Goal: Task Accomplishment & Management: Complete application form

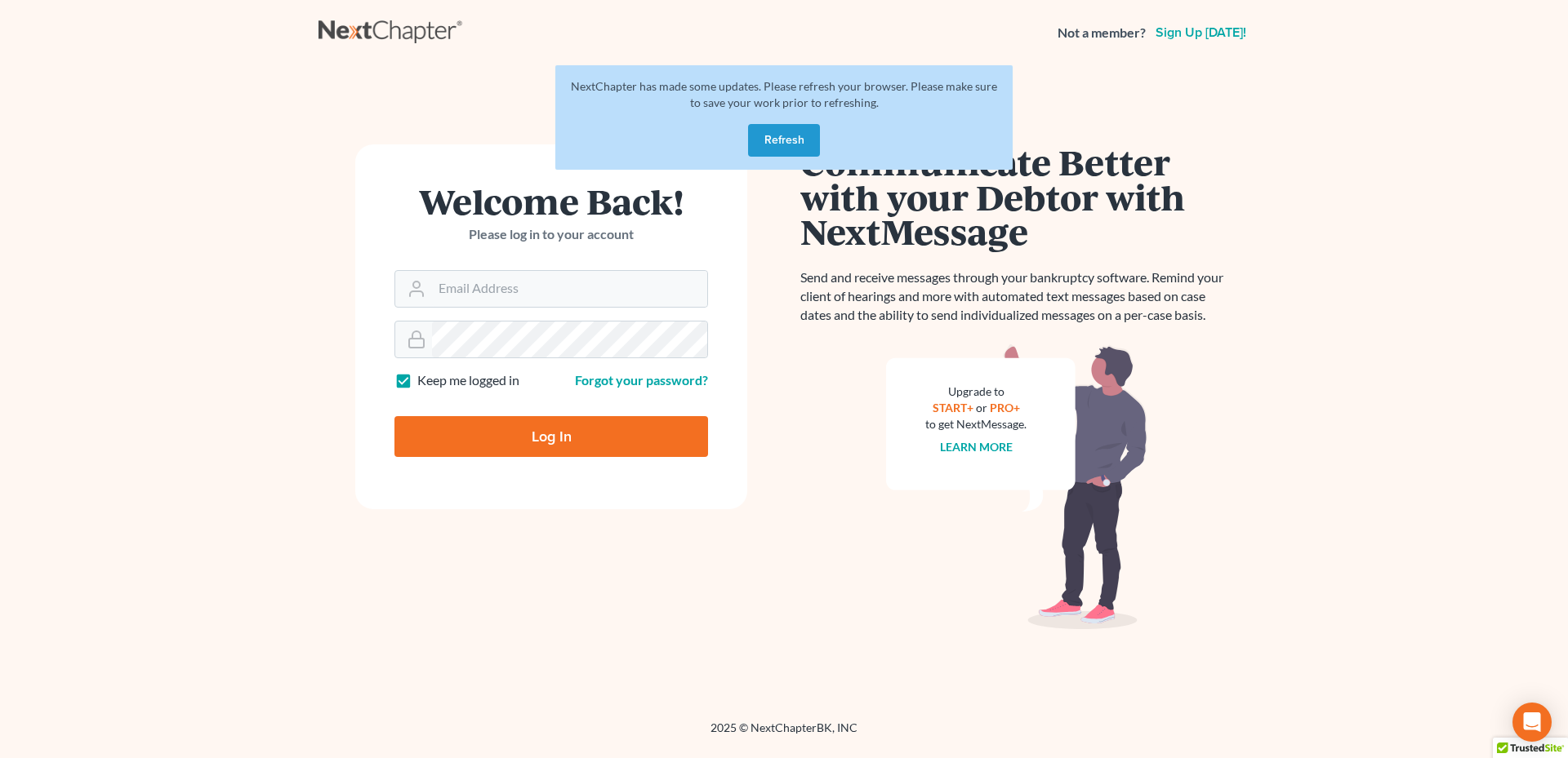
click at [799, 135] on button "Refresh" at bounding box center [784, 140] width 72 height 33
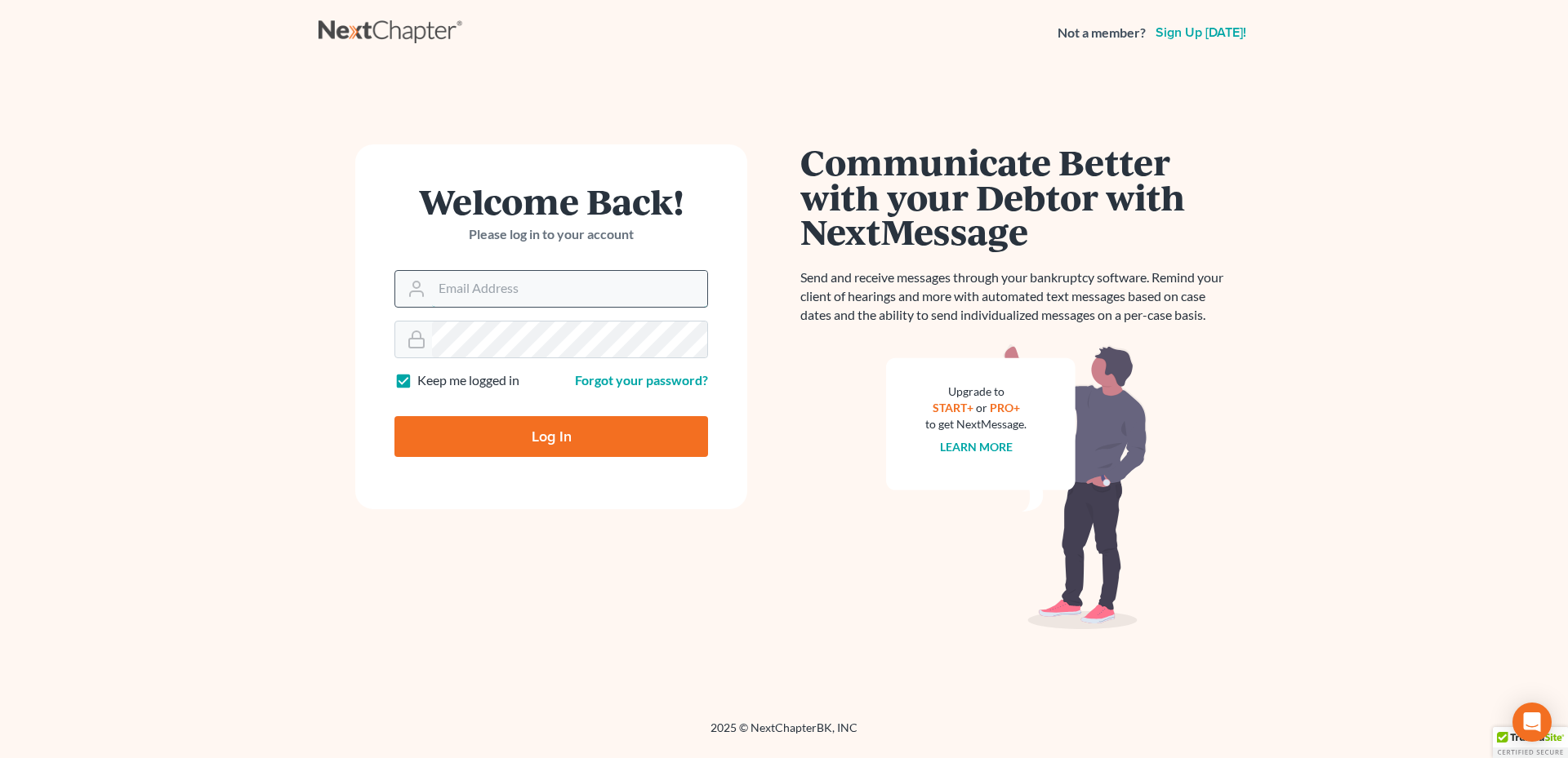
click at [540, 283] on input "Email Address" at bounding box center [569, 289] width 275 height 36
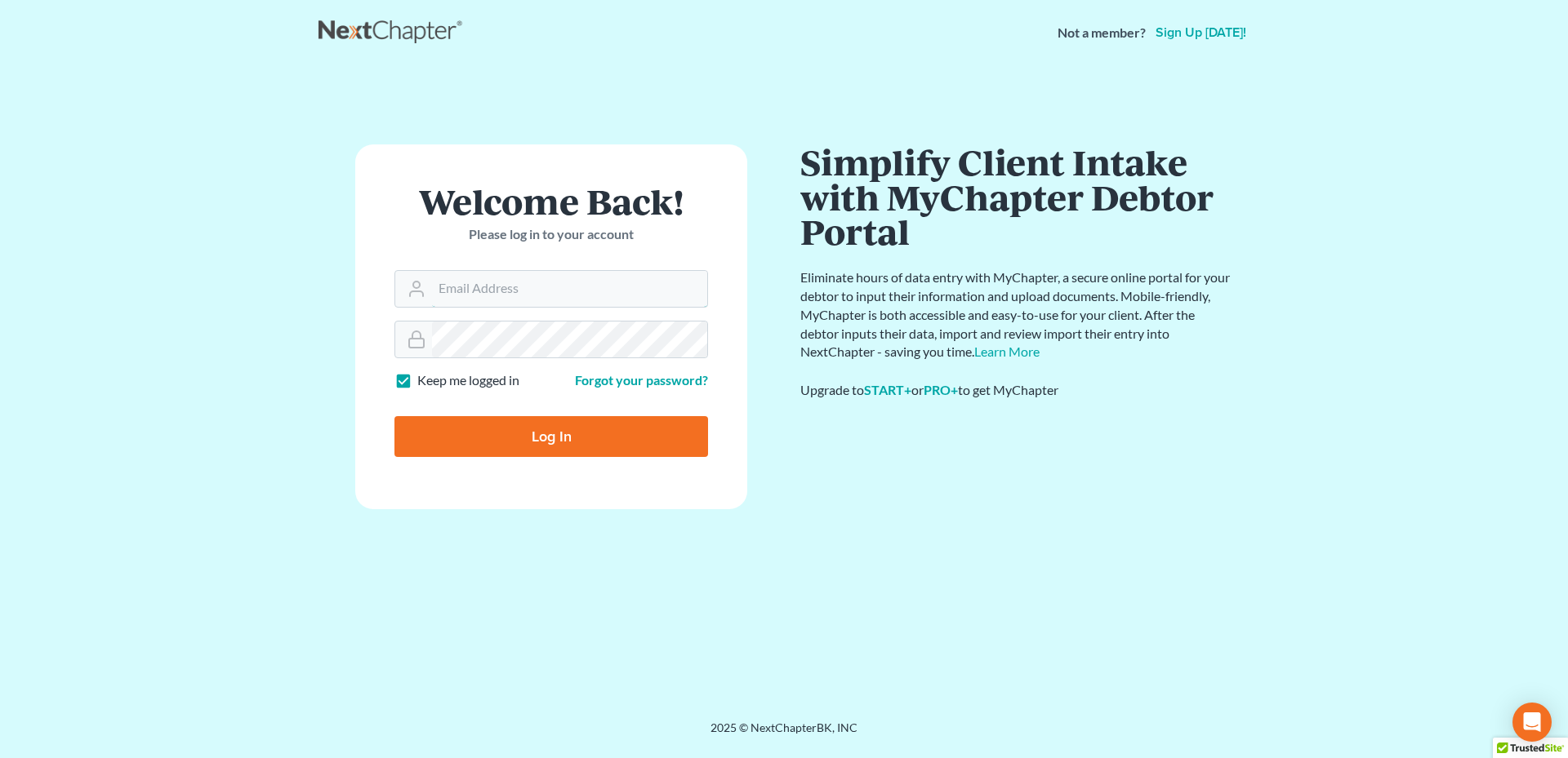
type input "[PERSON_NAME][EMAIL_ADDRESS][DOMAIN_NAME]"
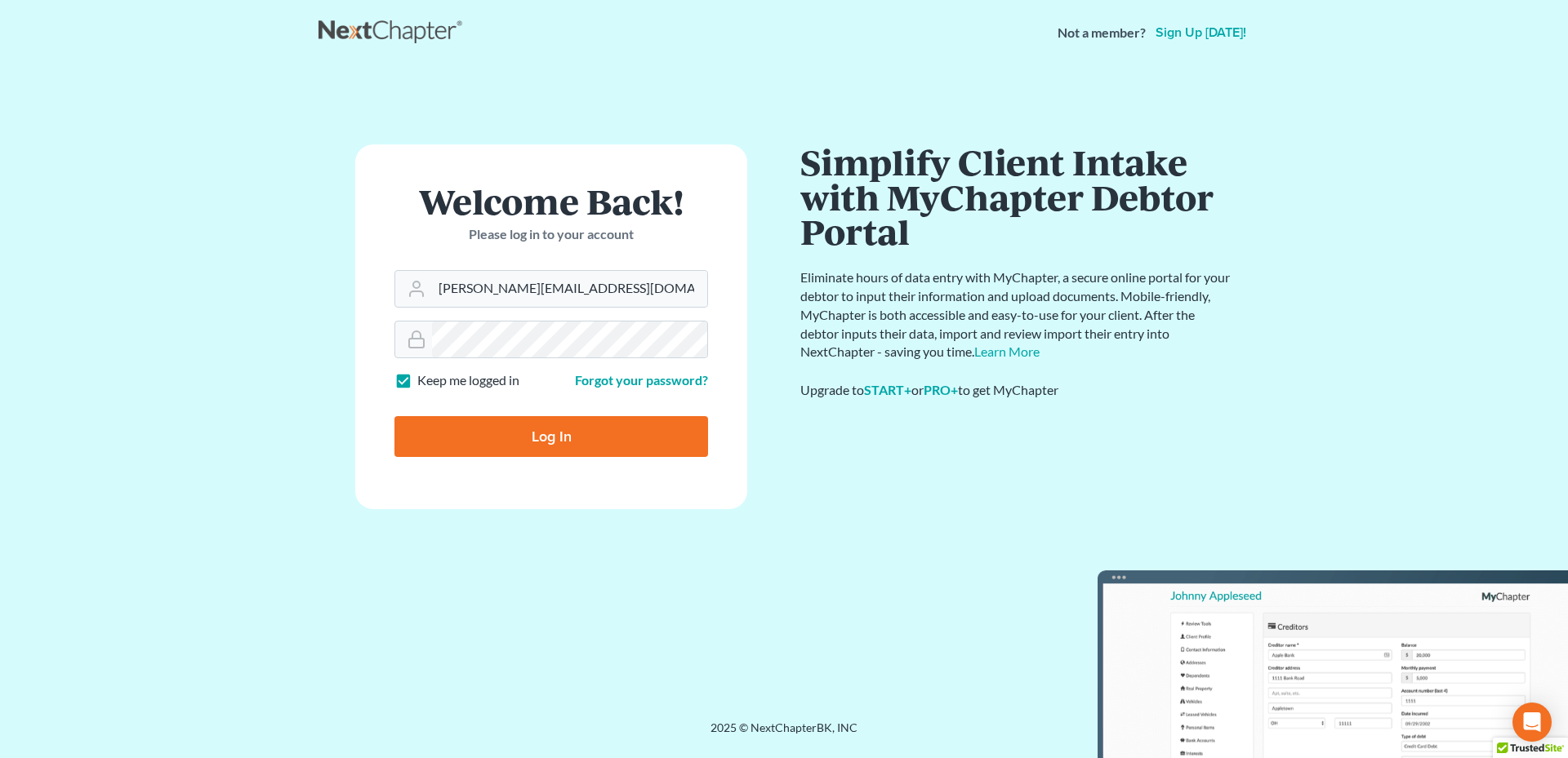
click at [562, 439] on input "Log In" at bounding box center [550, 436] width 314 height 41
type input "Thinking..."
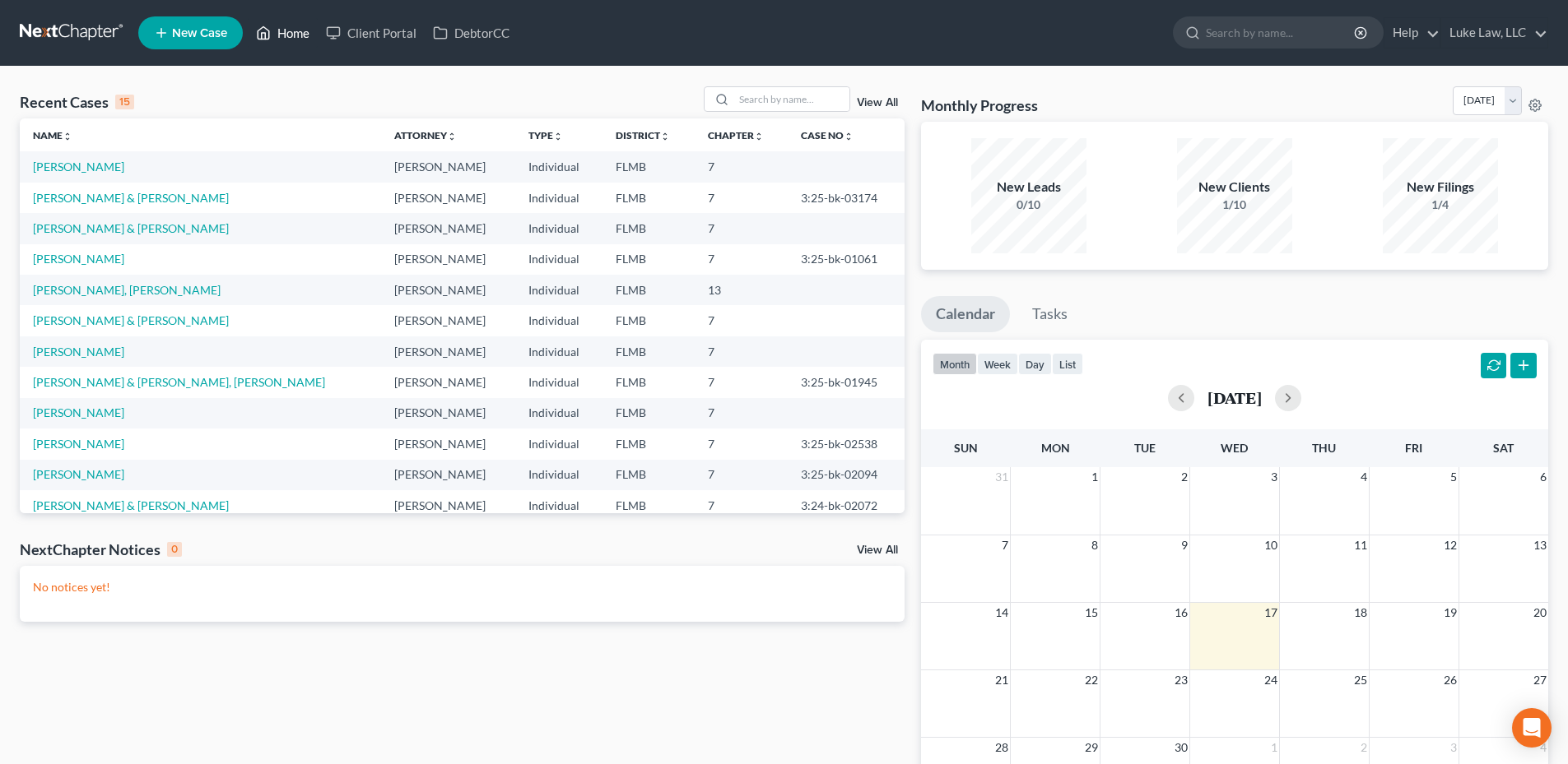
click at [300, 30] on link "Home" at bounding box center [282, 33] width 70 height 30
click at [386, 30] on link "Client Portal" at bounding box center [371, 33] width 107 height 30
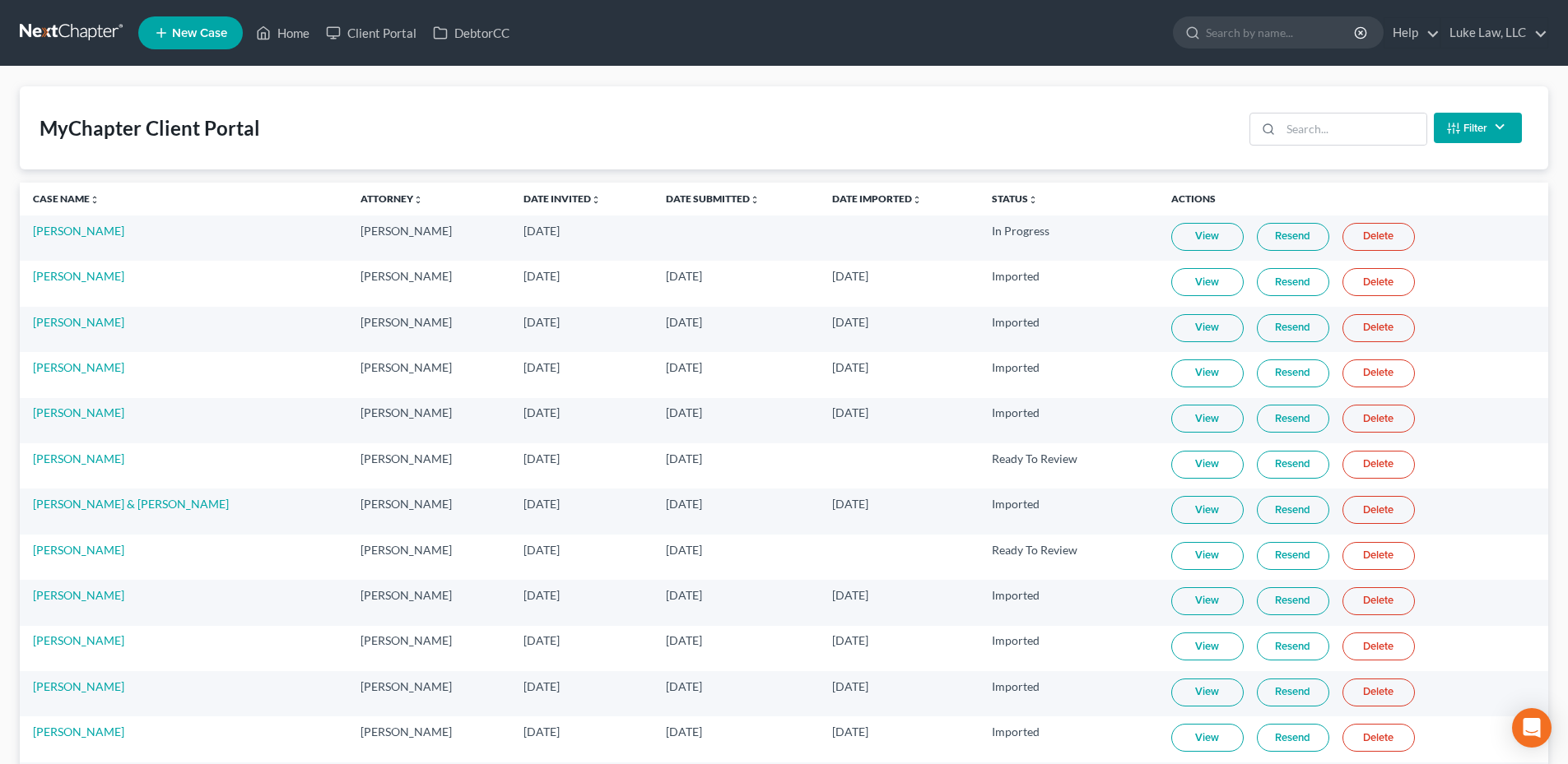
click at [210, 27] on span "New Case" at bounding box center [200, 34] width 56 height 13
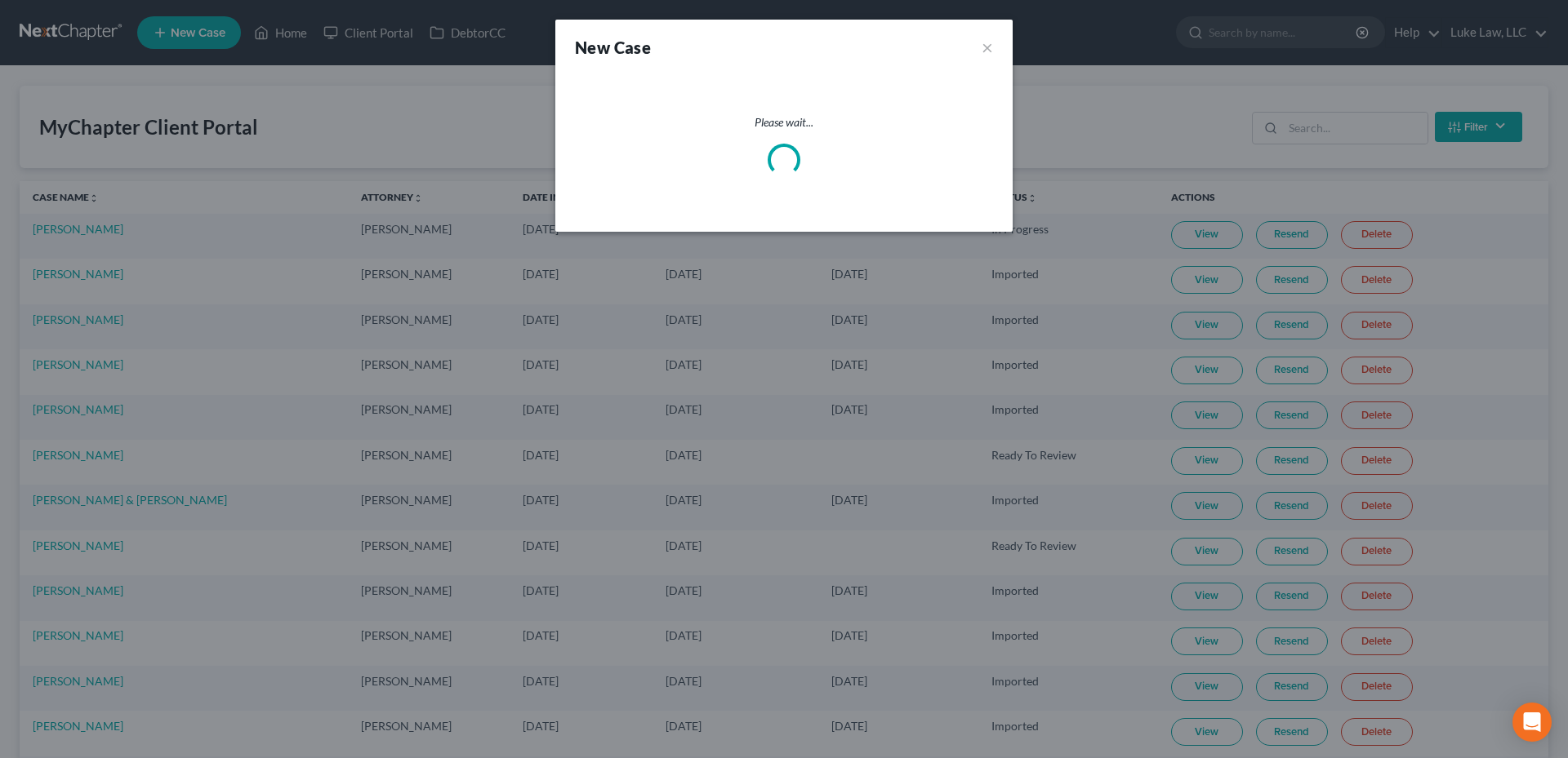
select select "15"
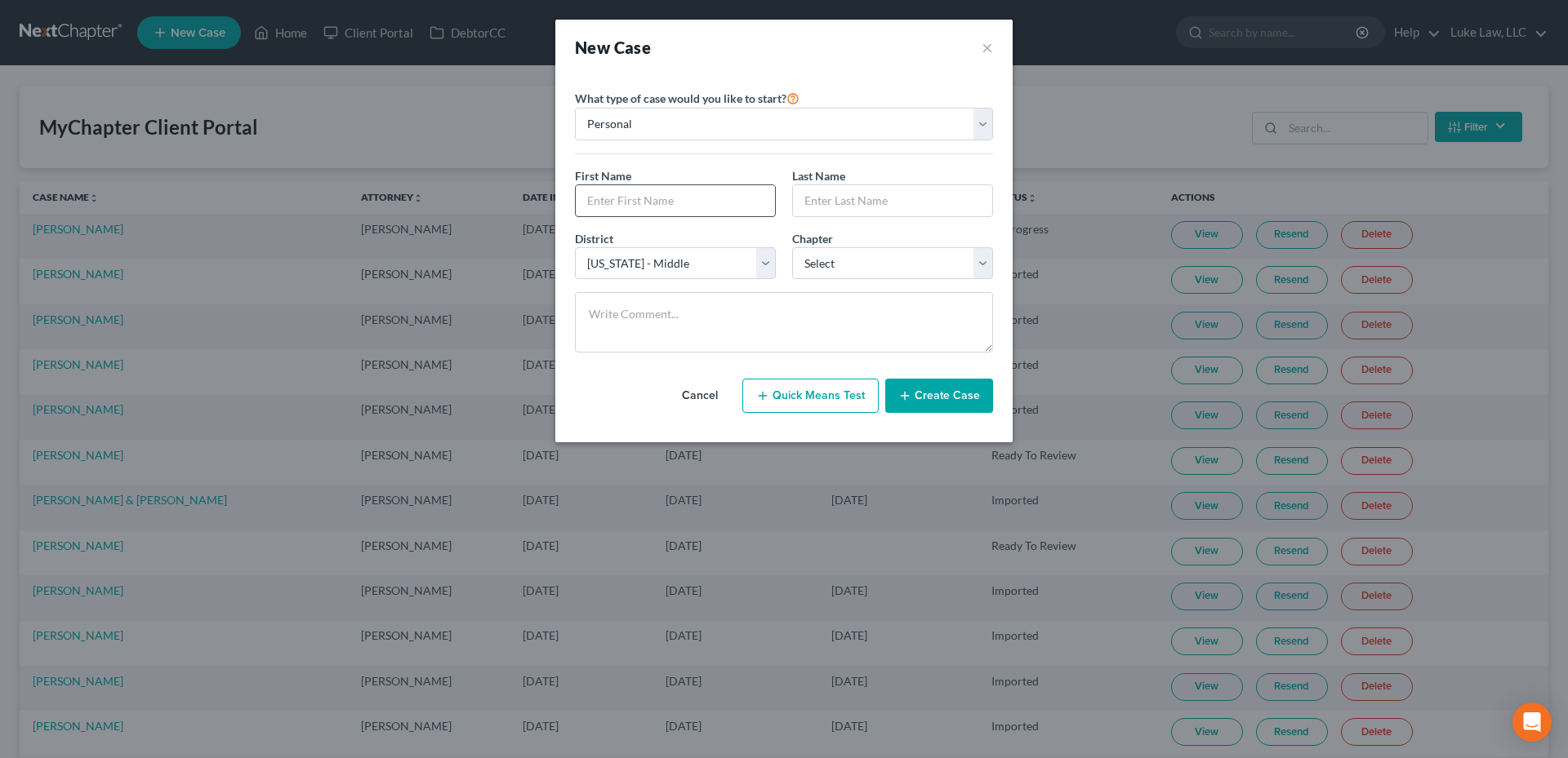
click at [699, 204] on input "text" at bounding box center [675, 201] width 199 height 31
type input "Maximo"
type input "Nunez"
click at [976, 263] on select "Select 7 11 12 13" at bounding box center [892, 264] width 201 height 33
select select "0"
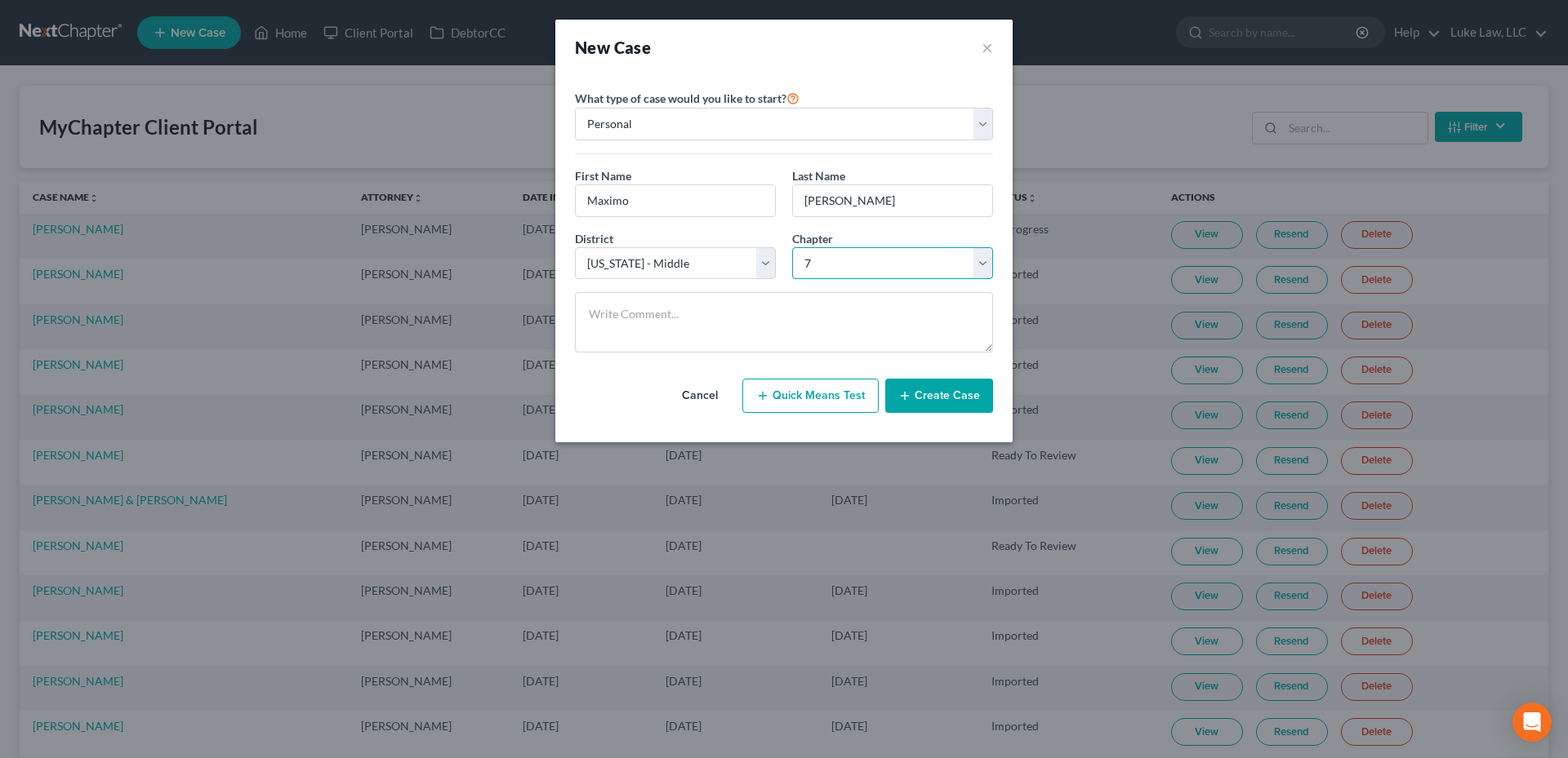
click at [792, 248] on select "Select 7 11 12 13" at bounding box center [892, 264] width 201 height 33
click at [934, 397] on button "Create Case" at bounding box center [938, 396] width 108 height 34
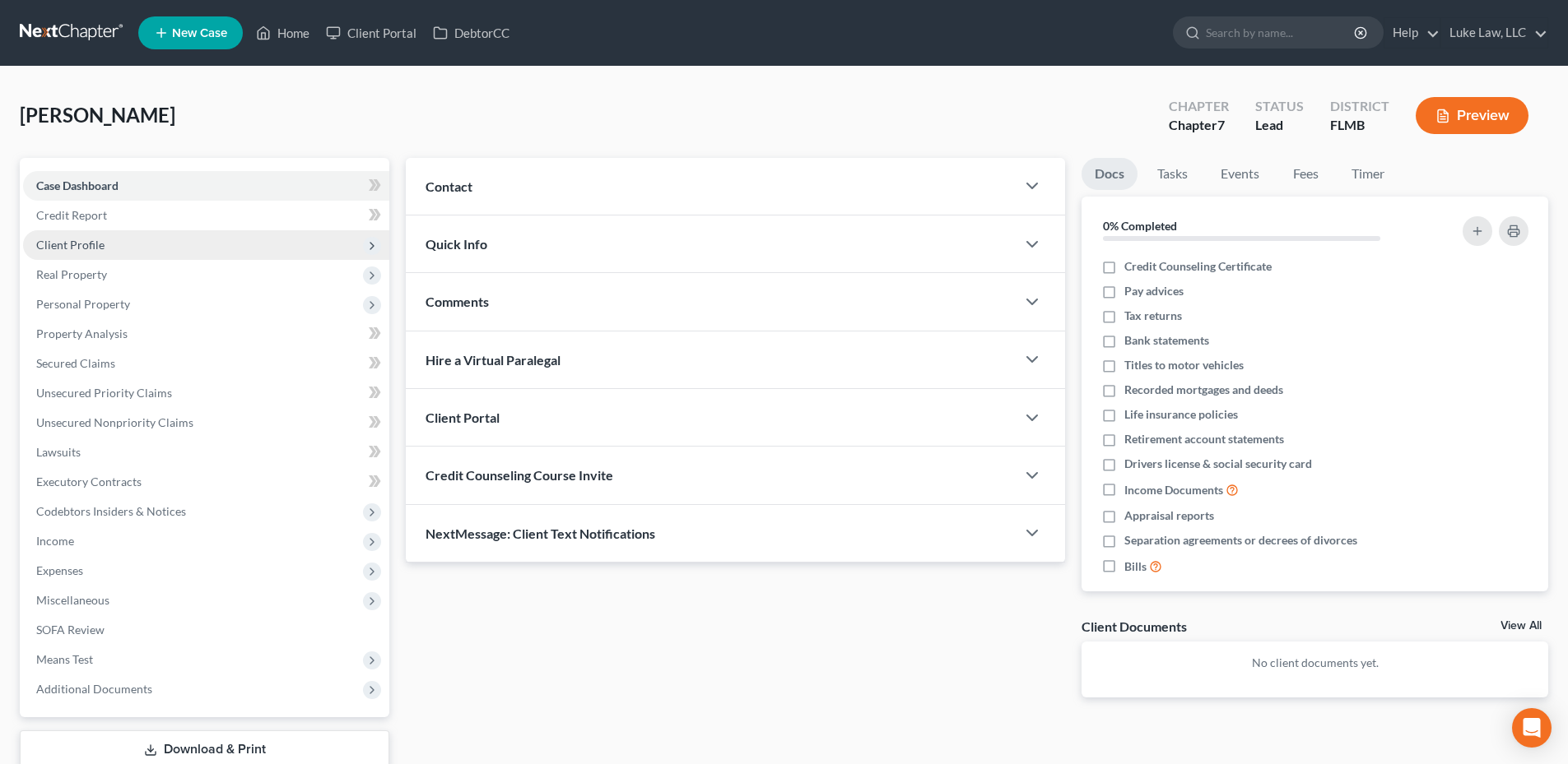
click at [94, 240] on span "Client Profile" at bounding box center [70, 244] width 68 height 14
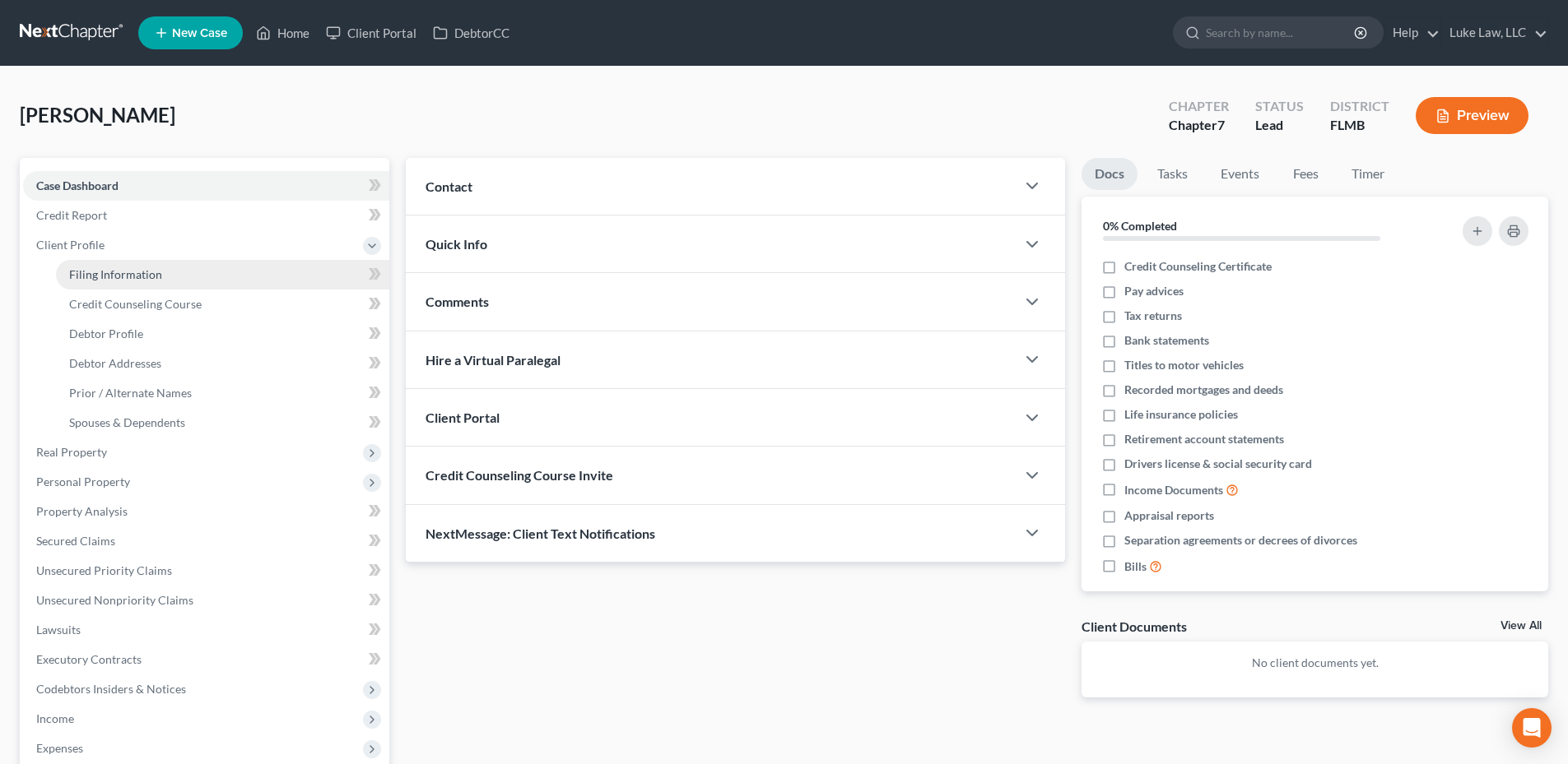
click at [119, 273] on span "Filing Information" at bounding box center [116, 274] width 93 height 14
select select "1"
select select "0"
select select "15"
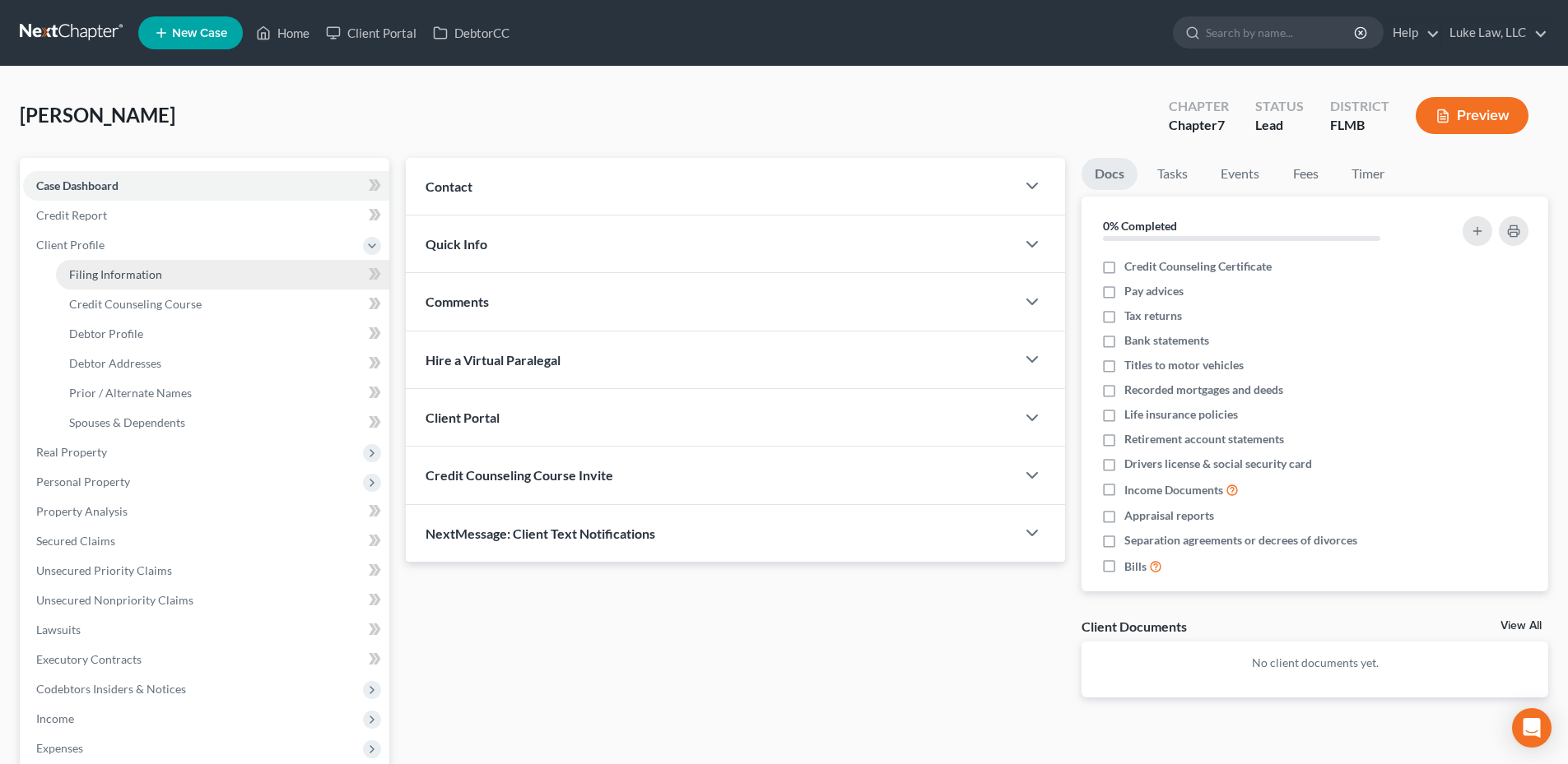
select select "9"
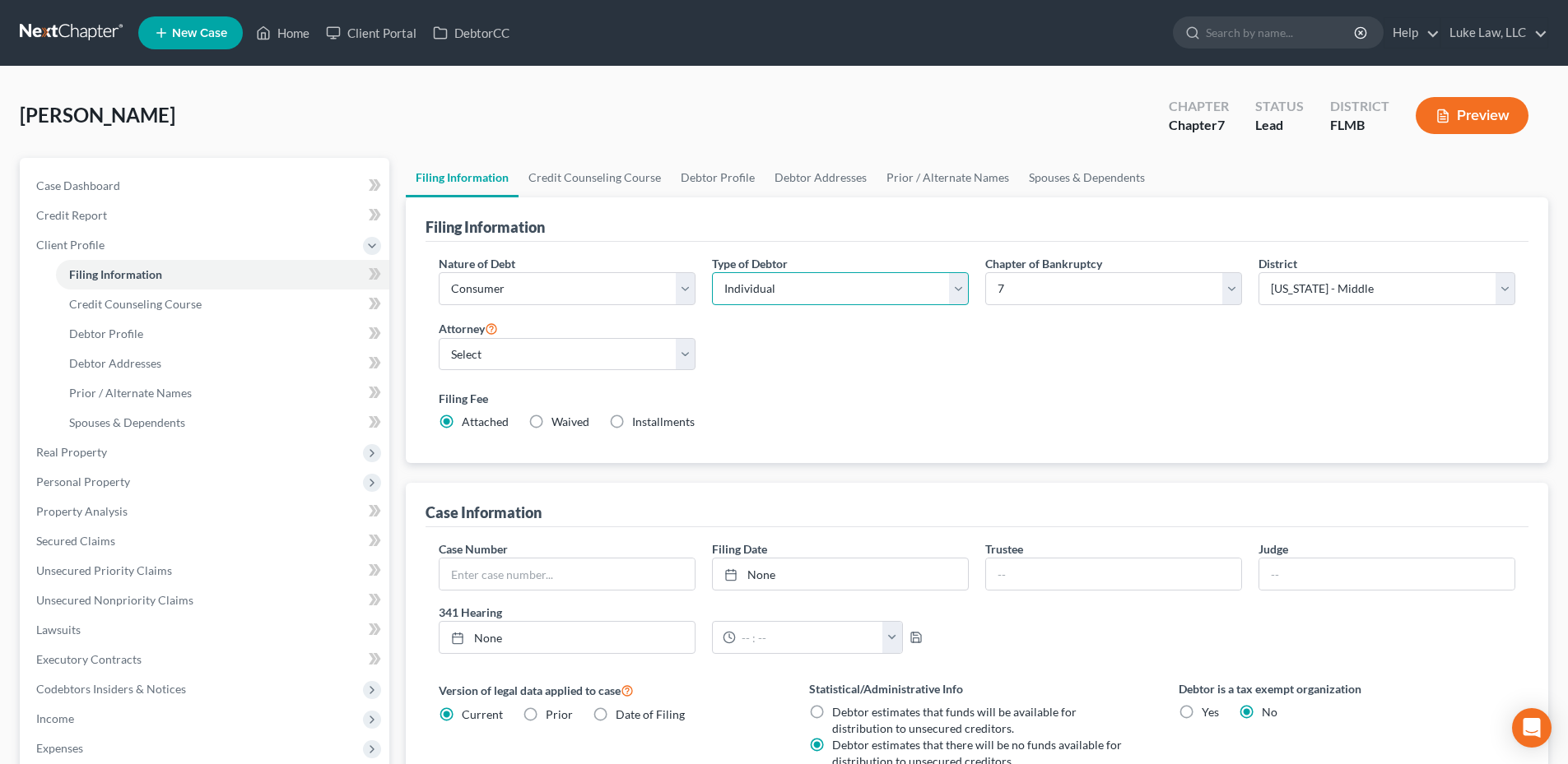
click at [966, 294] on select "Select Individual Joint" at bounding box center [840, 289] width 257 height 33
select select "1"
click at [712, 272] on select "Select Individual Joint" at bounding box center [840, 289] width 257 height 33
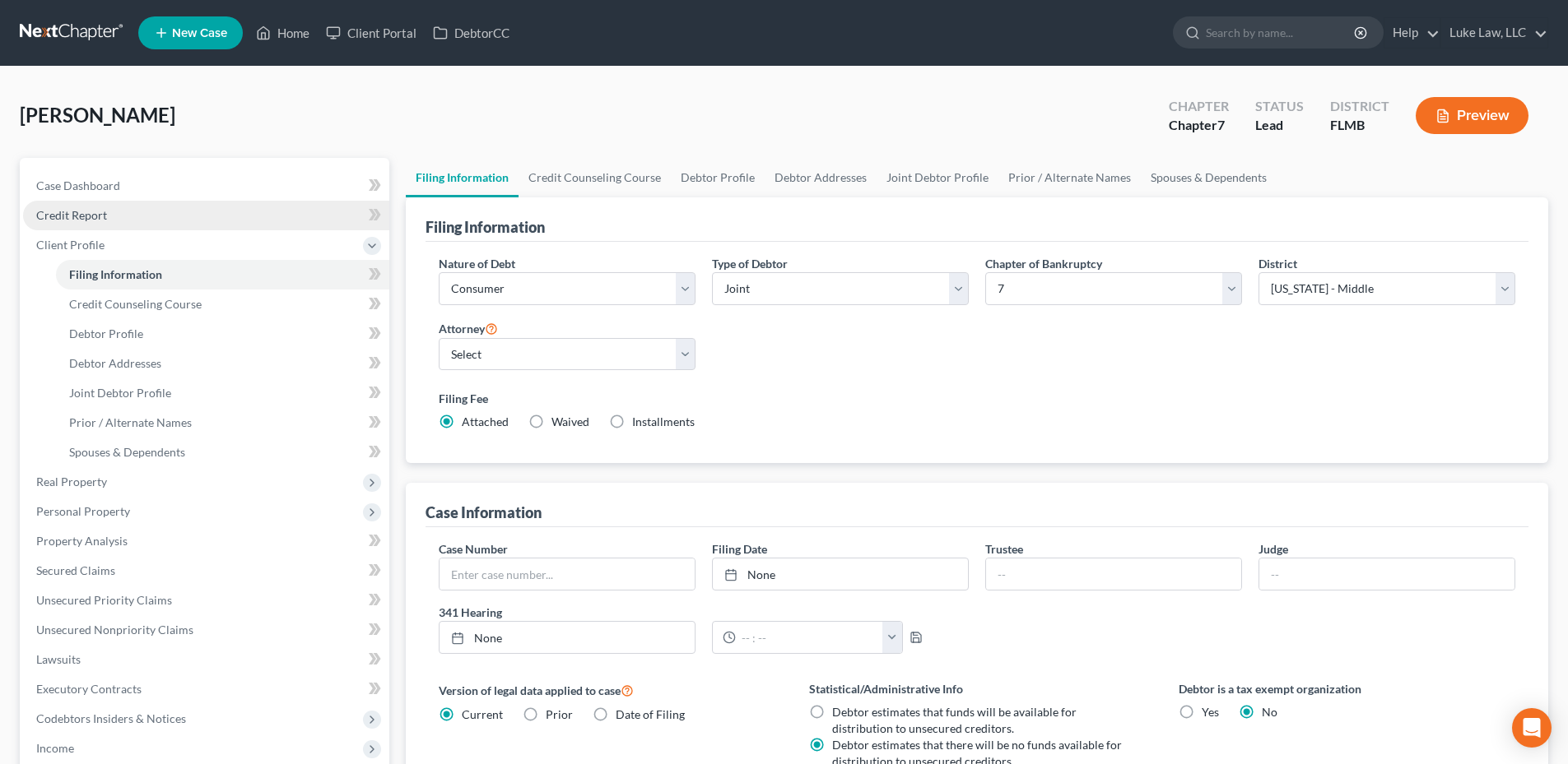
click at [103, 213] on span "Credit Report" at bounding box center [72, 215] width 71 height 14
click at [107, 188] on span "Case Dashboard" at bounding box center [78, 185] width 84 height 14
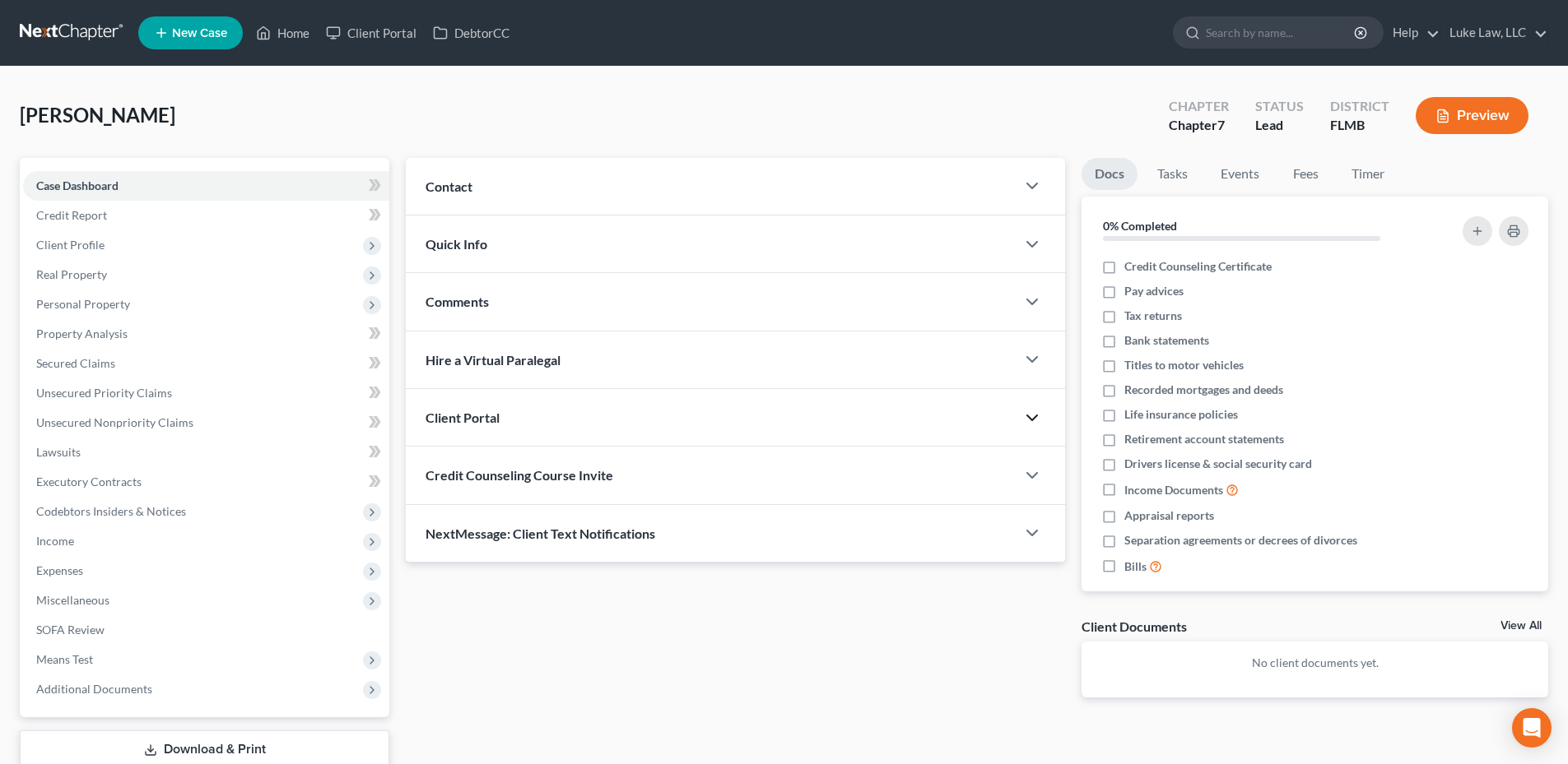
click at [1029, 416] on polyline "button" at bounding box center [1031, 417] width 10 height 5
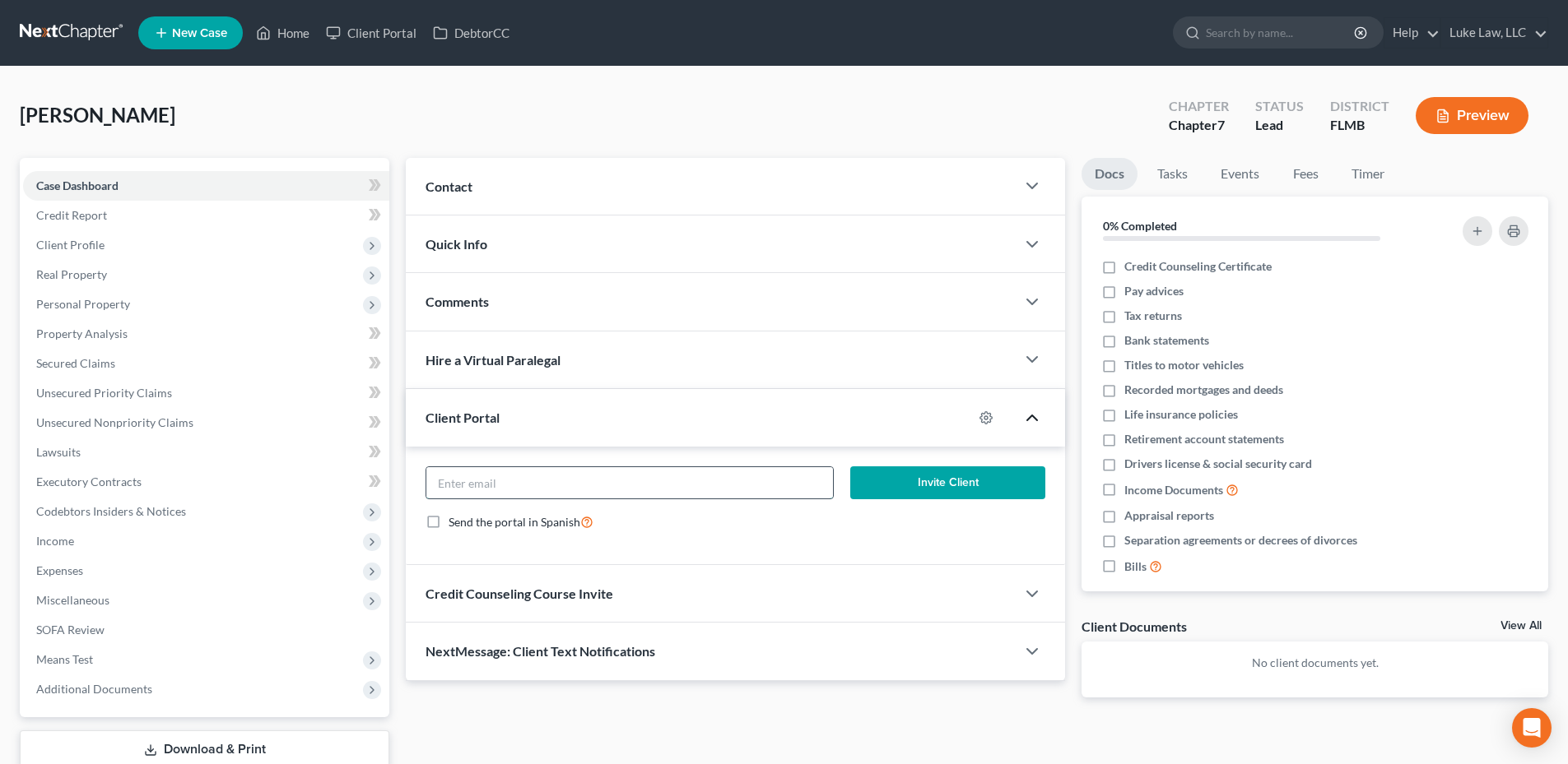
click at [566, 479] on input "email" at bounding box center [629, 483] width 405 height 31
click at [427, 549] on div "Invite Client Send the portal in Spanish" at bounding box center [735, 506] width 660 height 118
click at [455, 486] on input "email" at bounding box center [629, 483] width 405 height 31
type input "pelaej@yahoo.com"
click at [922, 485] on button "Invite Client" at bounding box center [948, 483] width 196 height 33
